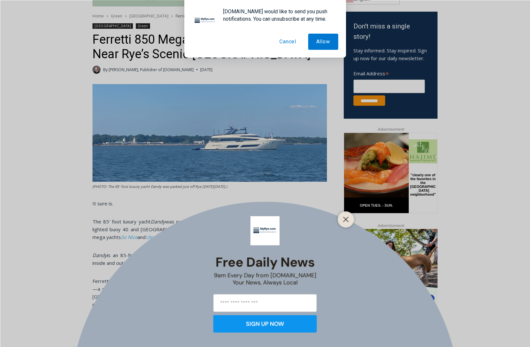
drag, startPoint x: 284, startPoint y: 41, endPoint x: 279, endPoint y: 56, distance: 16.0
click at [284, 41] on button "Cancel" at bounding box center [287, 42] width 33 height 16
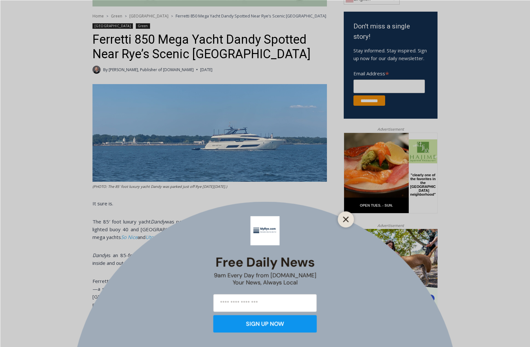
drag, startPoint x: 349, startPoint y: 218, endPoint x: 5, endPoint y: 78, distance: 370.7
click at [349, 218] on button "Close" at bounding box center [345, 219] width 9 height 9
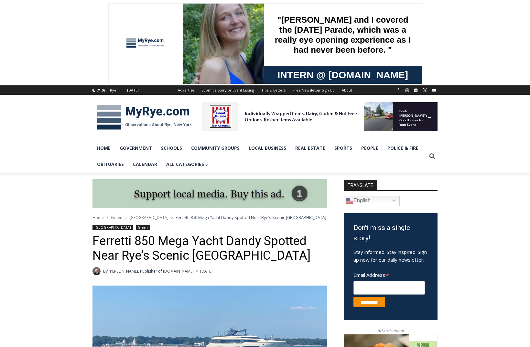
click at [143, 114] on img at bounding box center [143, 118] width 103 height 34
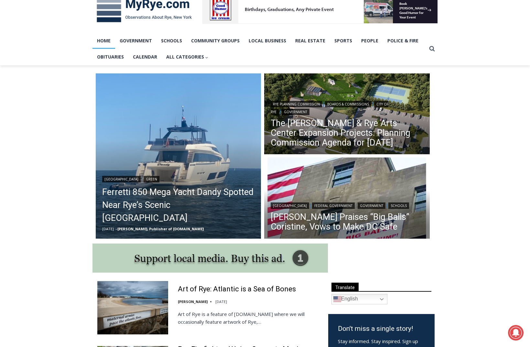
scroll to position [108, 0]
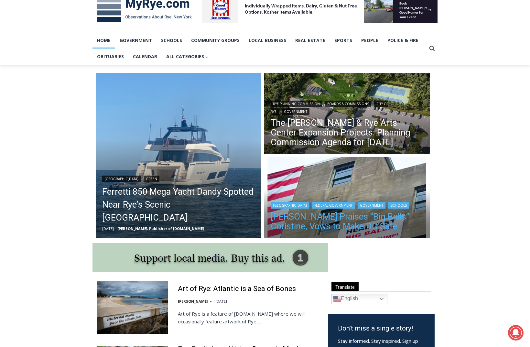
click at [348, 218] on link "Trump Praises “Big Balls” Coristine, Vows to Make DC Safe" at bounding box center [347, 221] width 153 height 19
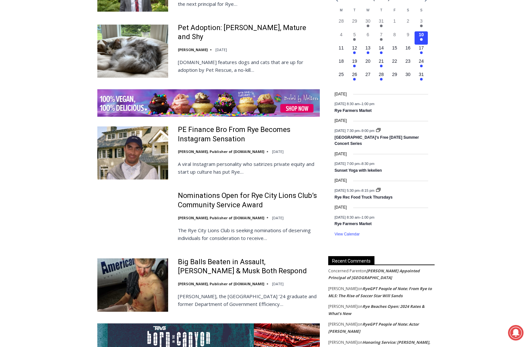
scroll to position [964, 0]
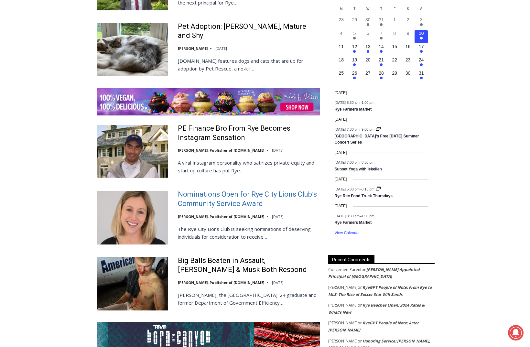
click at [234, 190] on link "Nominations Open for Rye City Lions Club’s Community Service Award" at bounding box center [249, 199] width 142 height 18
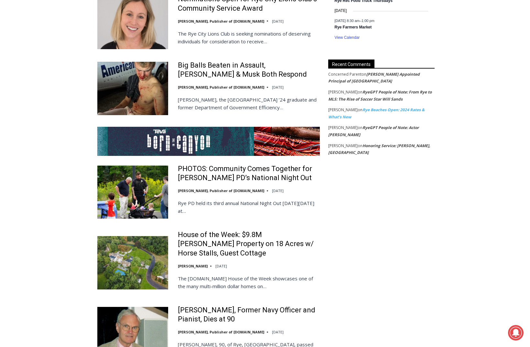
scroll to position [1160, 0]
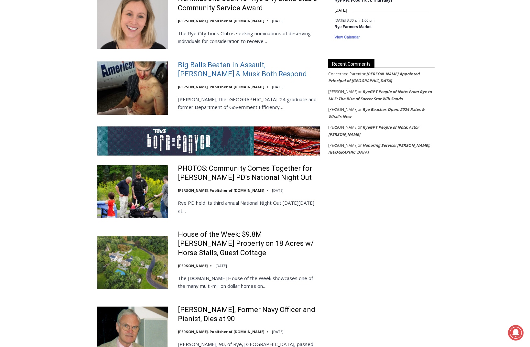
click at [231, 60] on link "Big Balls Beaten in Assault, [PERSON_NAME] & Musk Both Respond" at bounding box center [249, 69] width 142 height 18
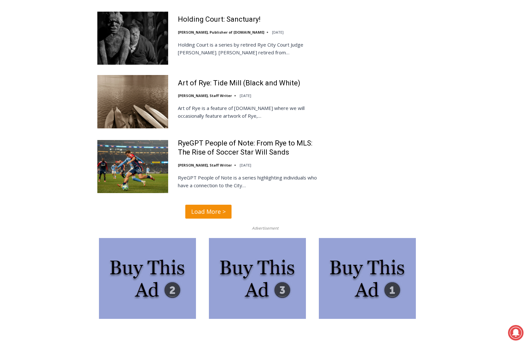
scroll to position [1520, 0]
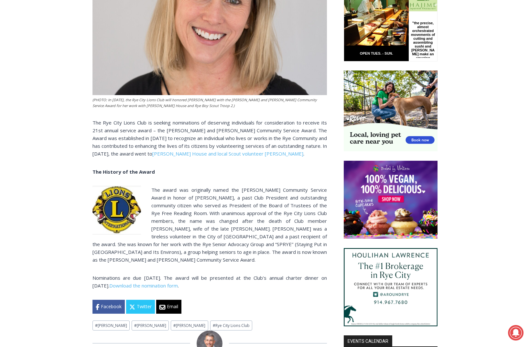
scroll to position [384, 0]
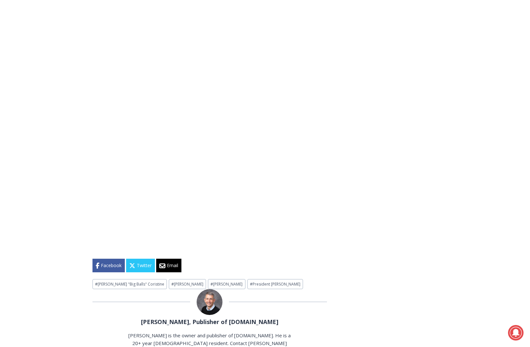
scroll to position [1688, 0]
